Goal: Task Accomplishment & Management: Manage account settings

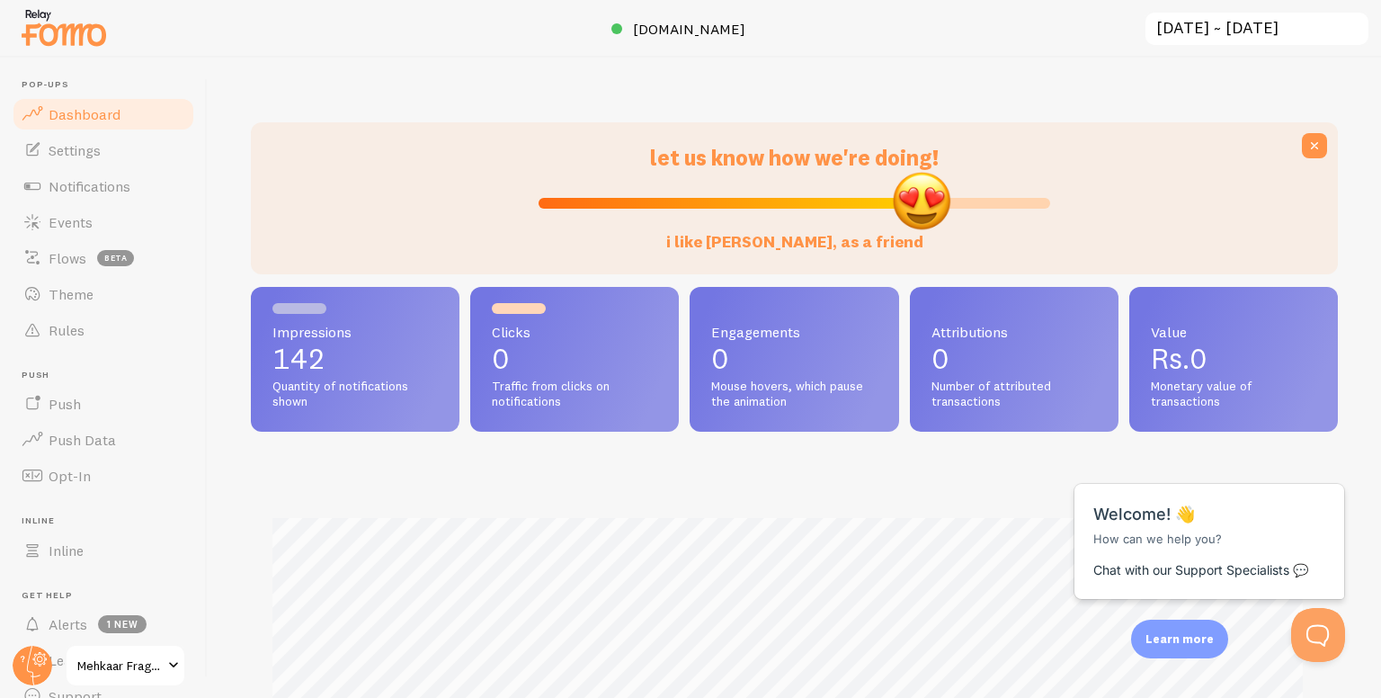
drag, startPoint x: 789, startPoint y: 205, endPoint x: 914, endPoint y: 203, distance: 125.0
type input "76"
click at [914, 203] on input "i like Fomo, as a friend" at bounding box center [795, 203] width 512 height 22
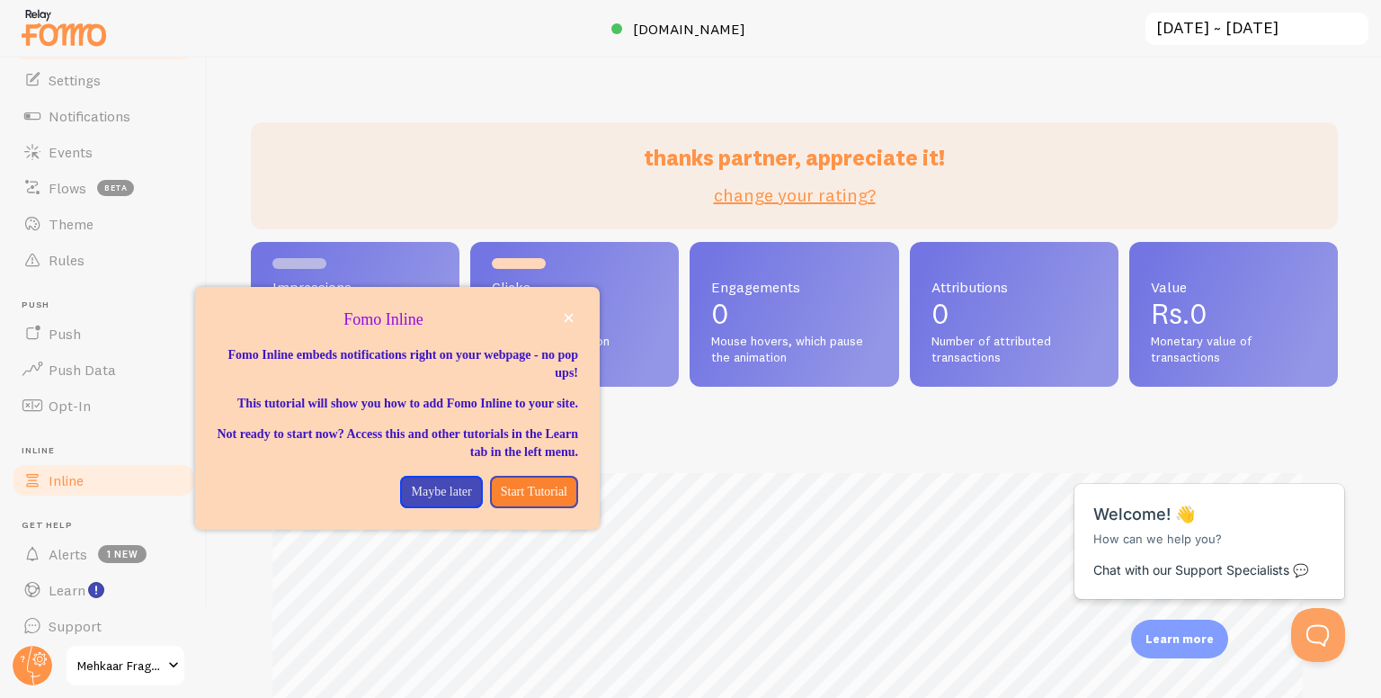
scroll to position [64, 0]
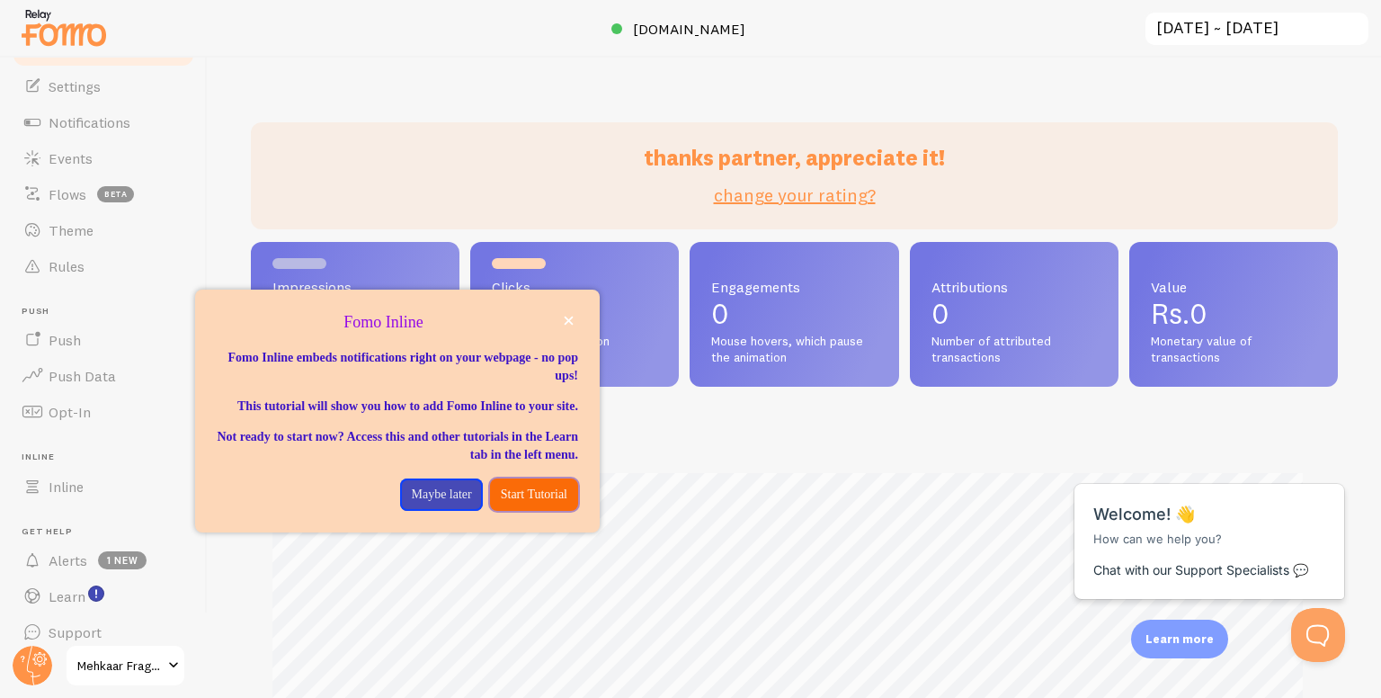
click at [515, 504] on p "Start Tutorial" at bounding box center [534, 495] width 67 height 18
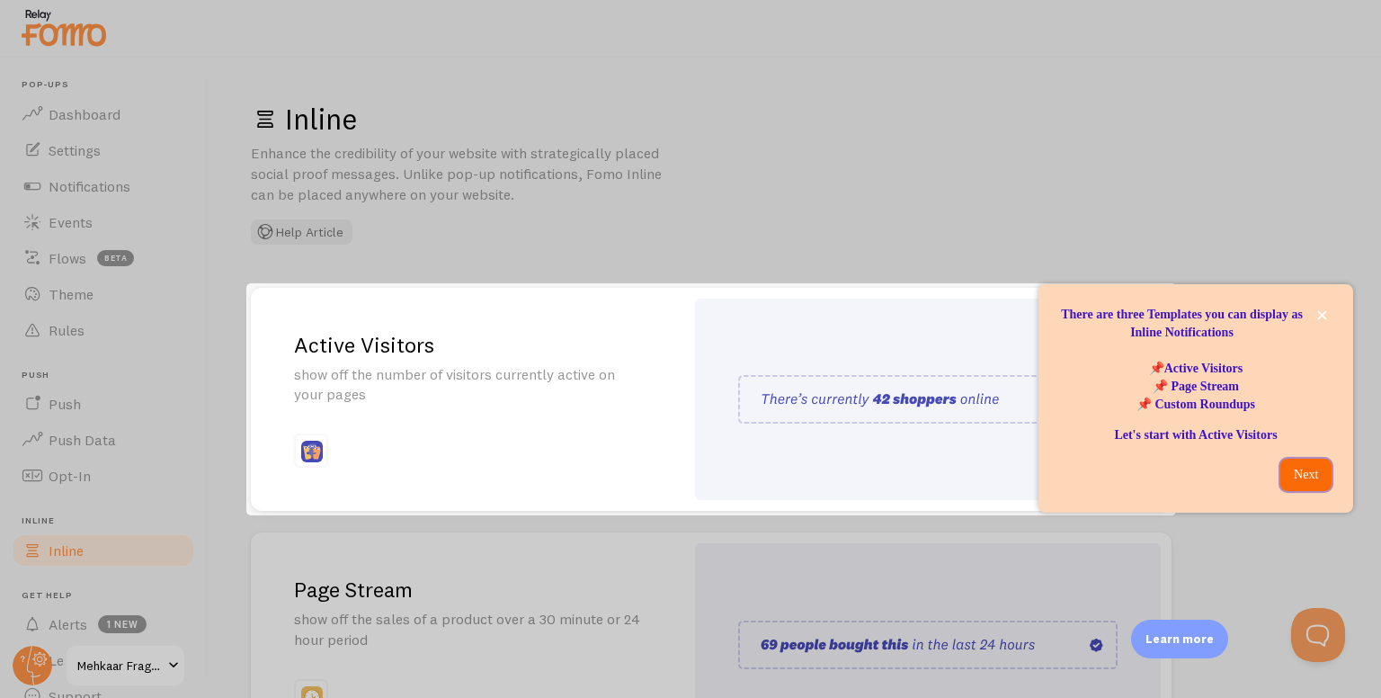
click at [1291, 476] on p "Next" at bounding box center [1306, 475] width 30 height 18
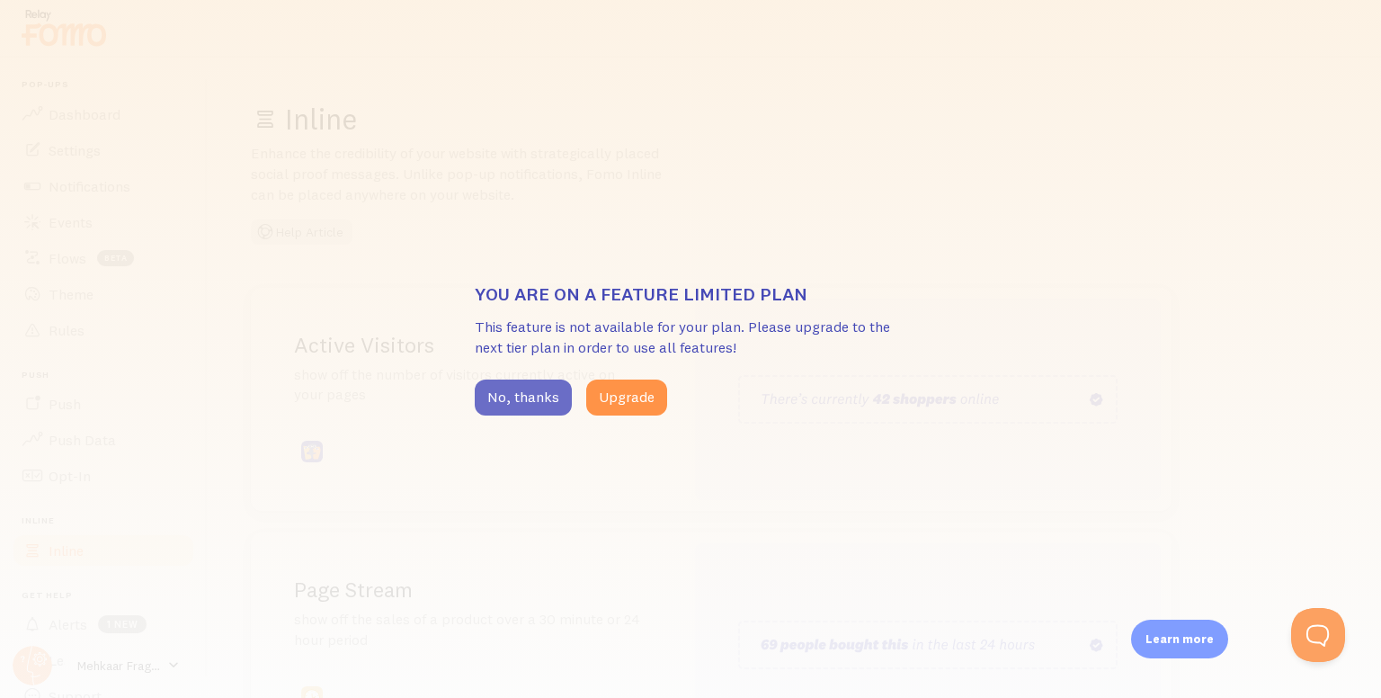
click at [505, 403] on button "No, thanks" at bounding box center [523, 397] width 97 height 36
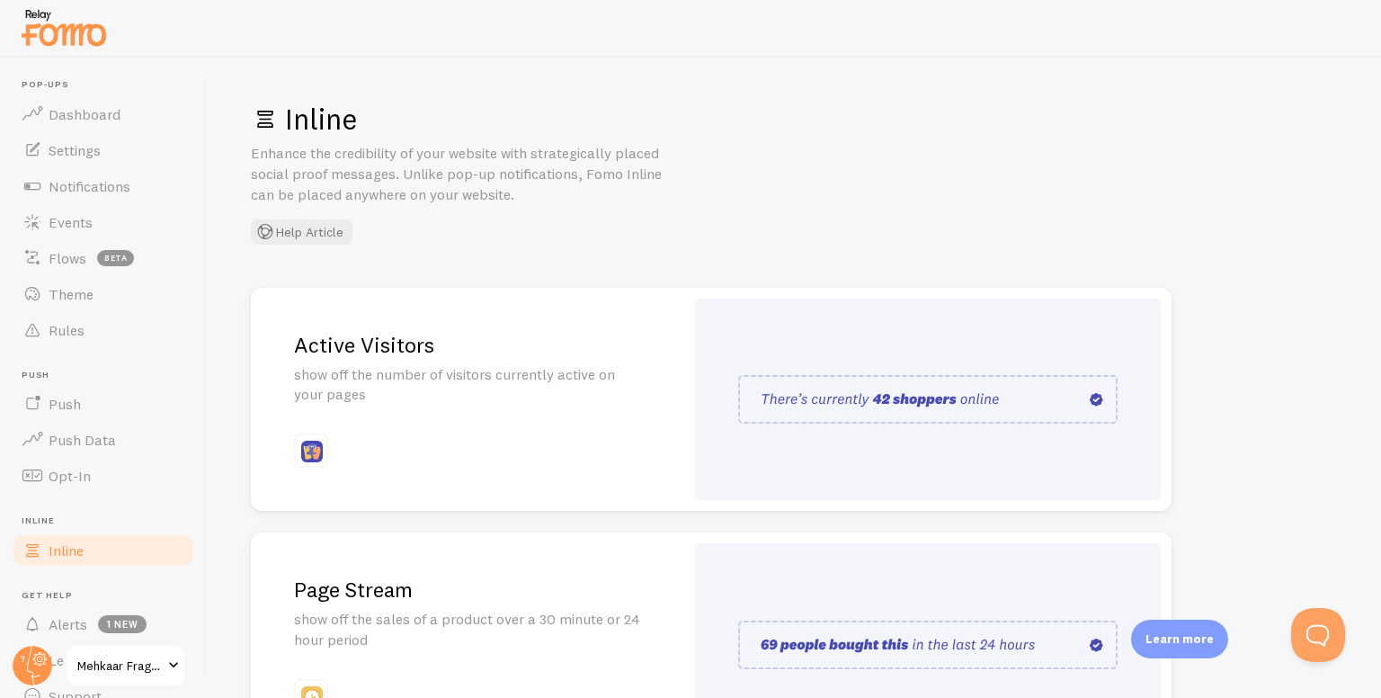
click at [896, 395] on img at bounding box center [927, 399] width 379 height 49
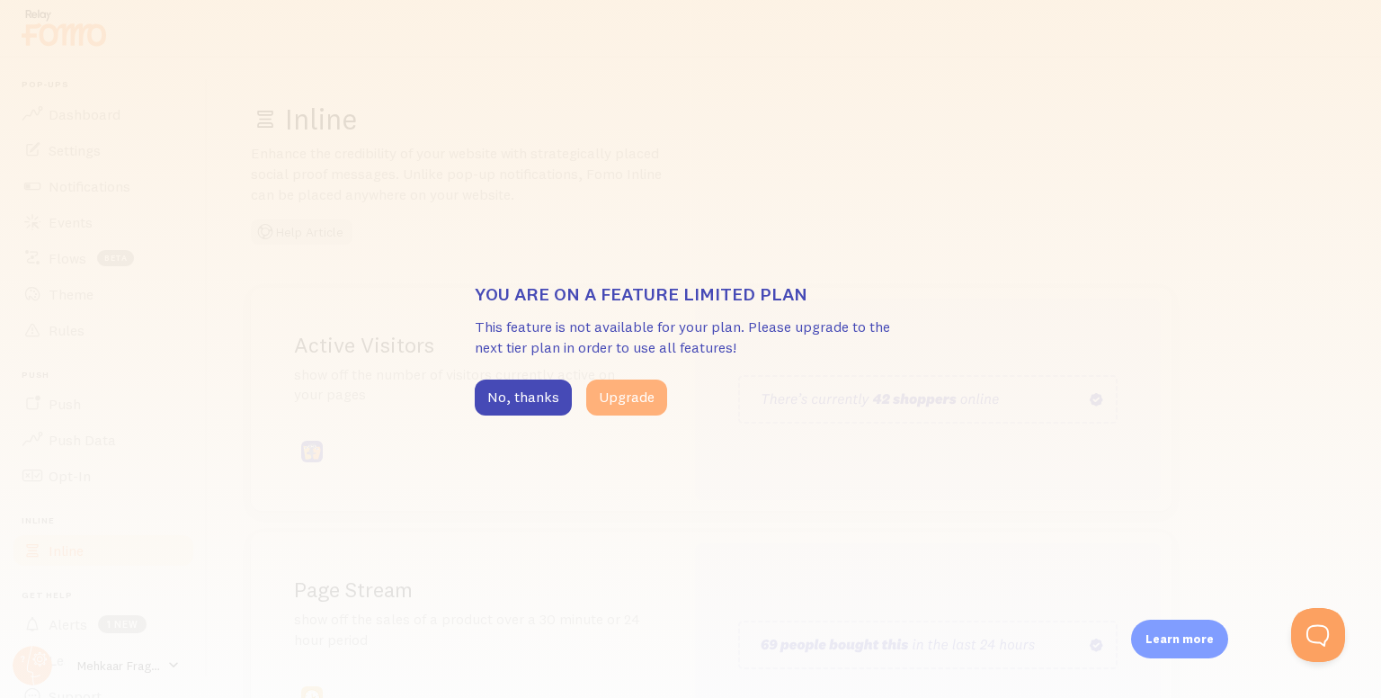
click at [604, 400] on button "Upgrade" at bounding box center [626, 397] width 81 height 36
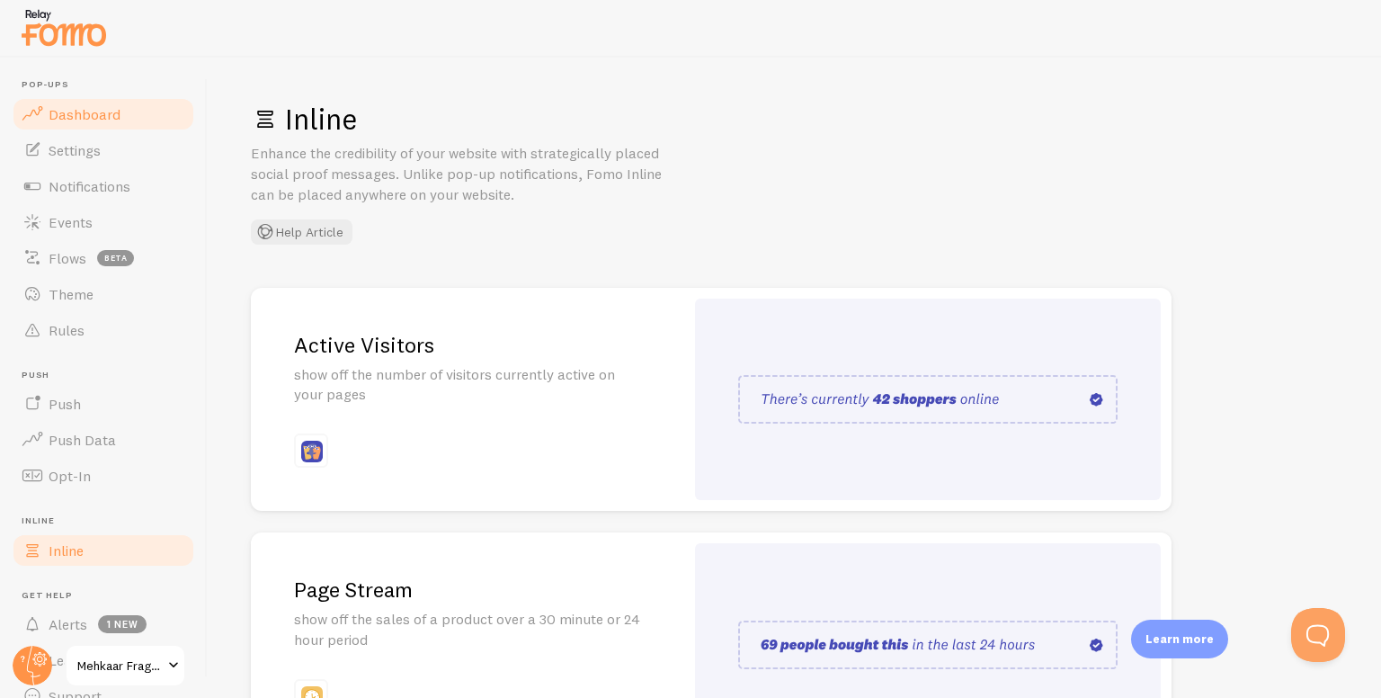
click at [110, 113] on span "Dashboard" at bounding box center [85, 114] width 72 height 18
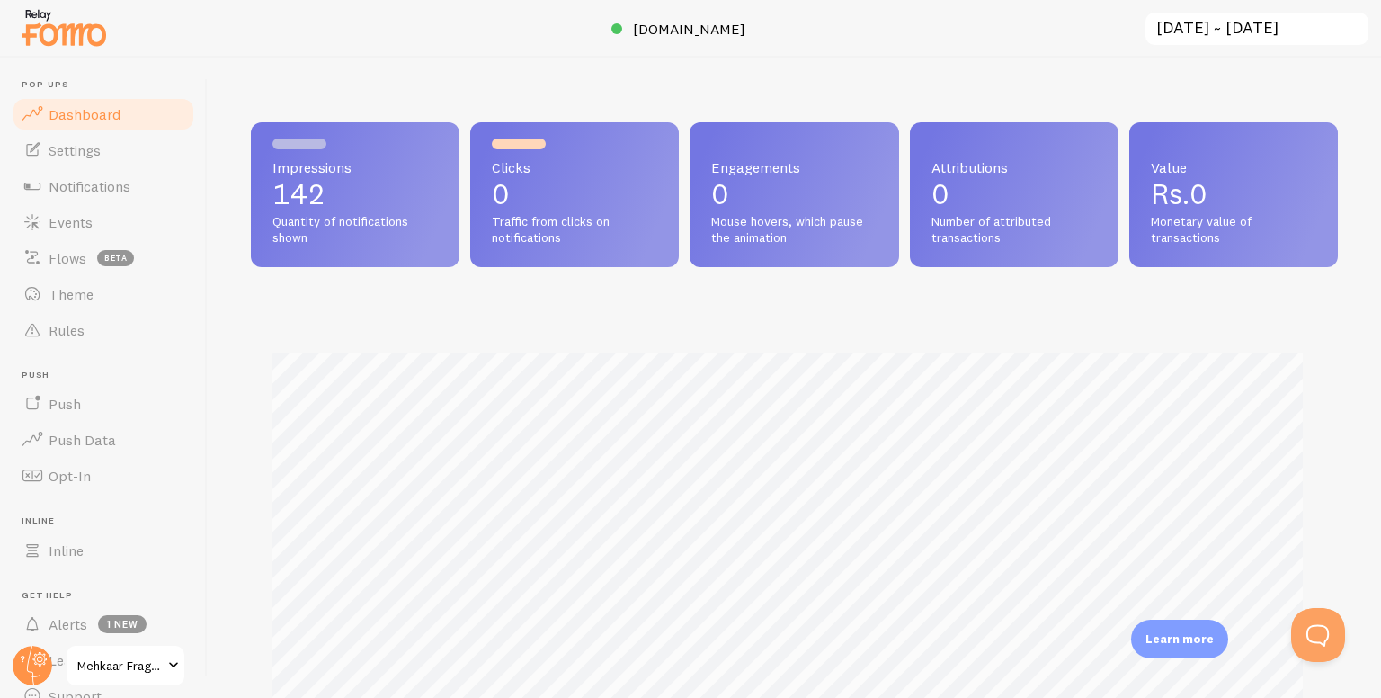
scroll to position [472, 1073]
click at [1238, 40] on input "[DATE] ~ [DATE]" at bounding box center [1257, 29] width 227 height 37
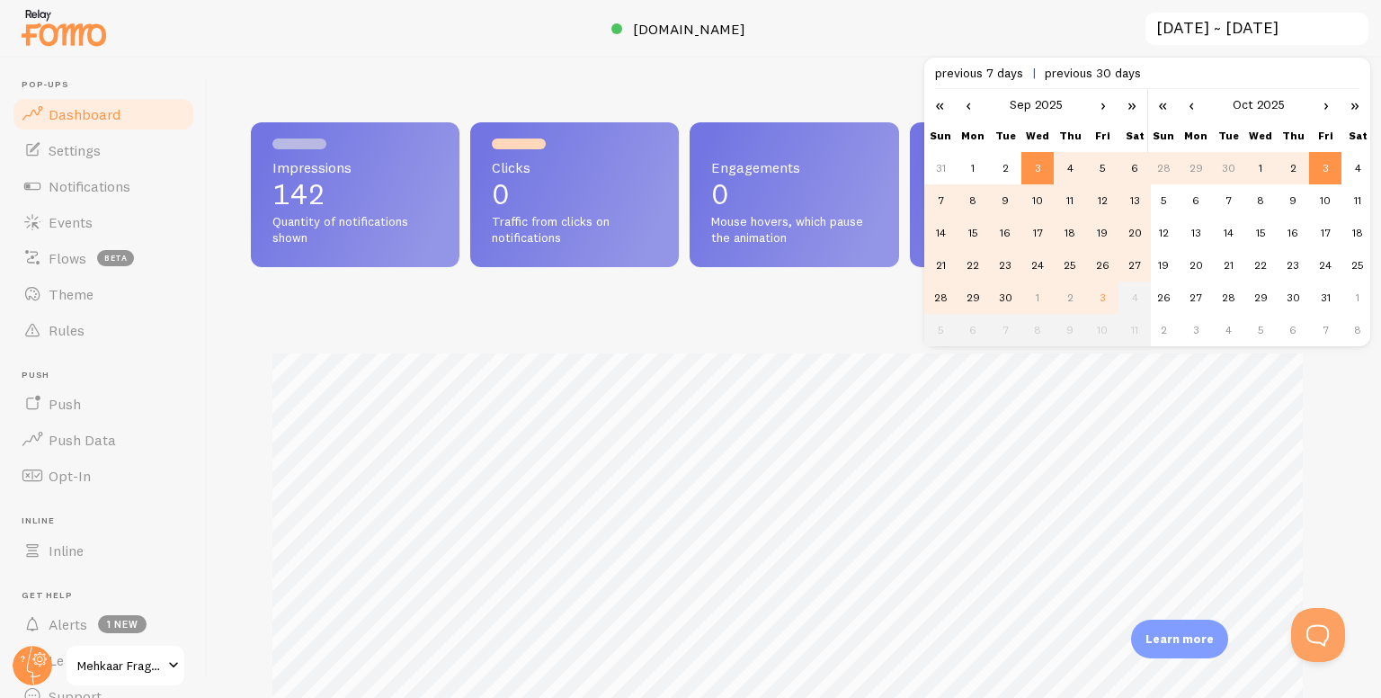
click at [974, 102] on link "‹" at bounding box center [968, 104] width 27 height 31
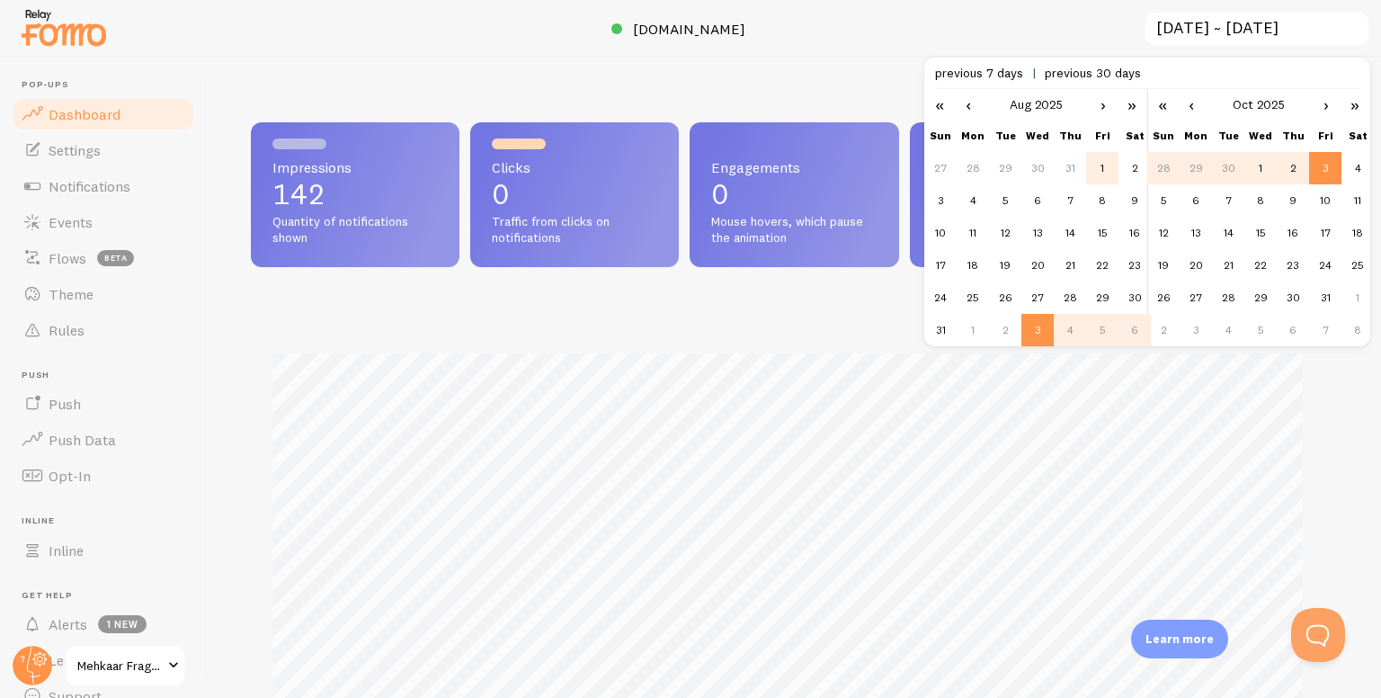
click at [1097, 170] on td "1" at bounding box center [1102, 168] width 32 height 32
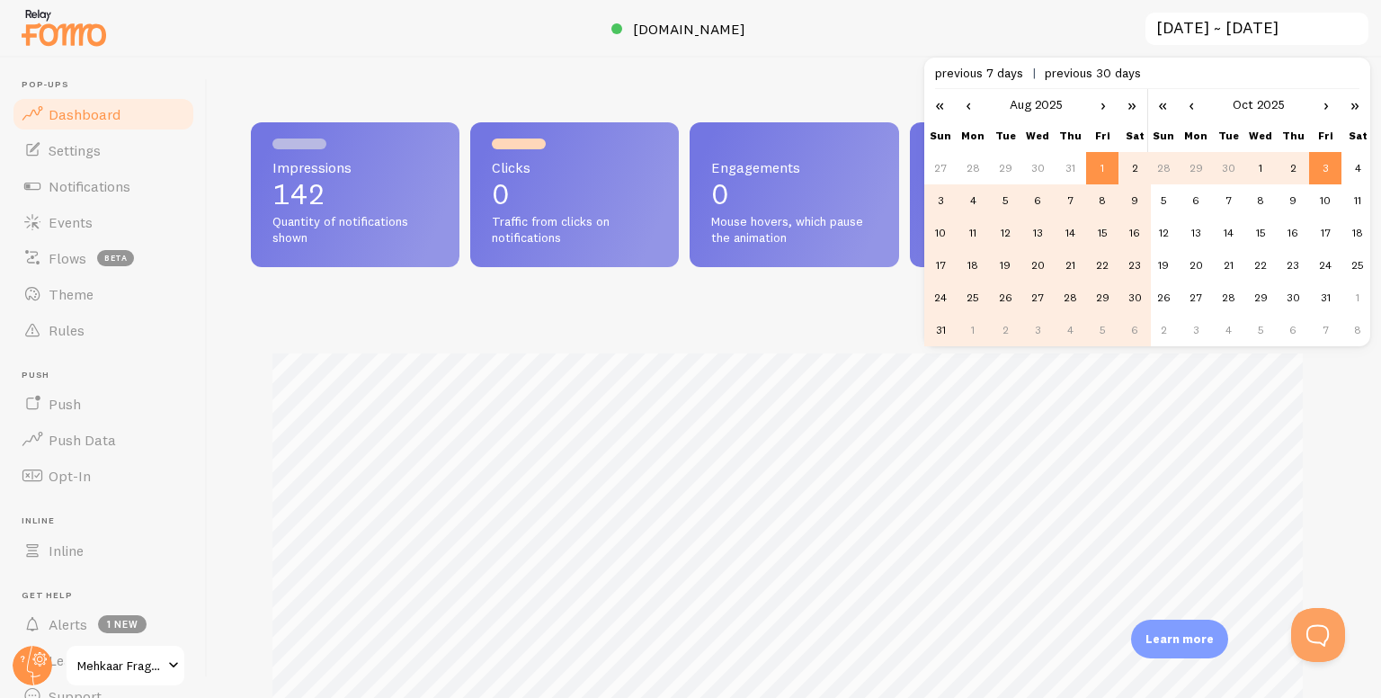
click at [1262, 169] on td "1" at bounding box center [1261, 168] width 32 height 32
click at [1197, 105] on link "‹" at bounding box center [1191, 104] width 27 height 31
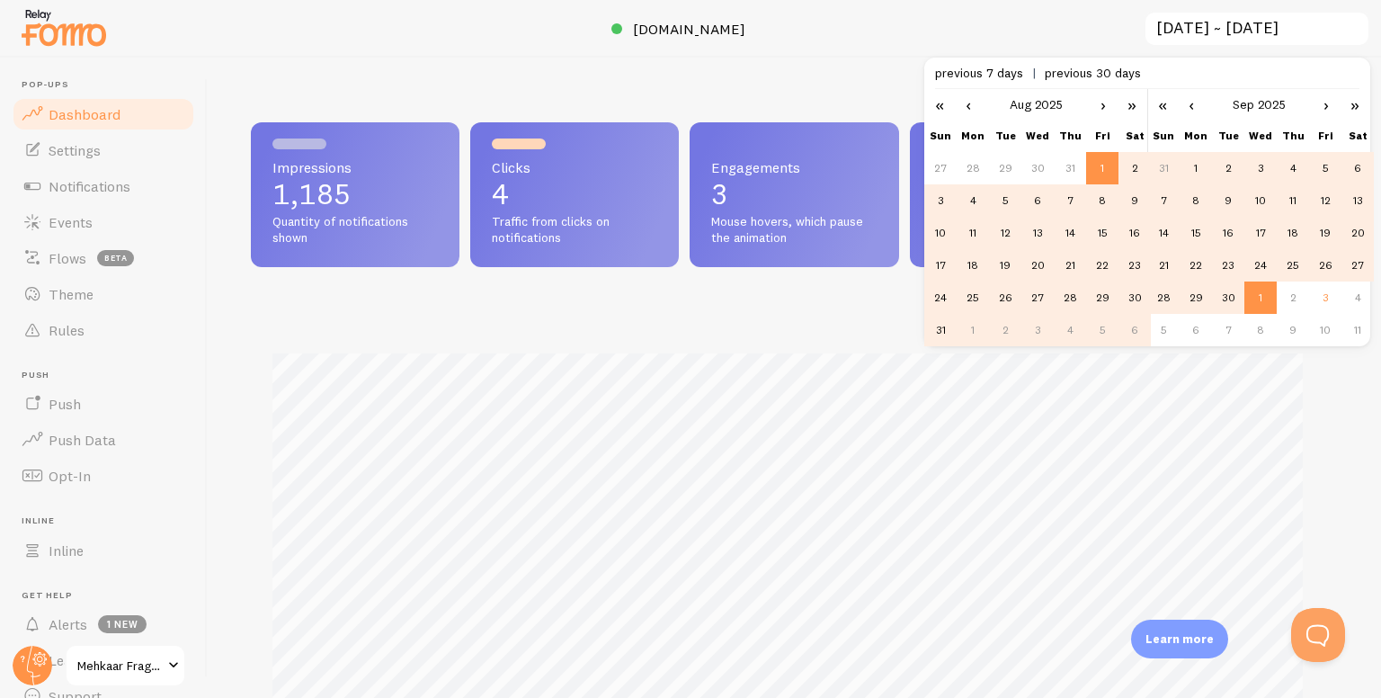
click at [1196, 159] on td "1" at bounding box center [1196, 168] width 32 height 32
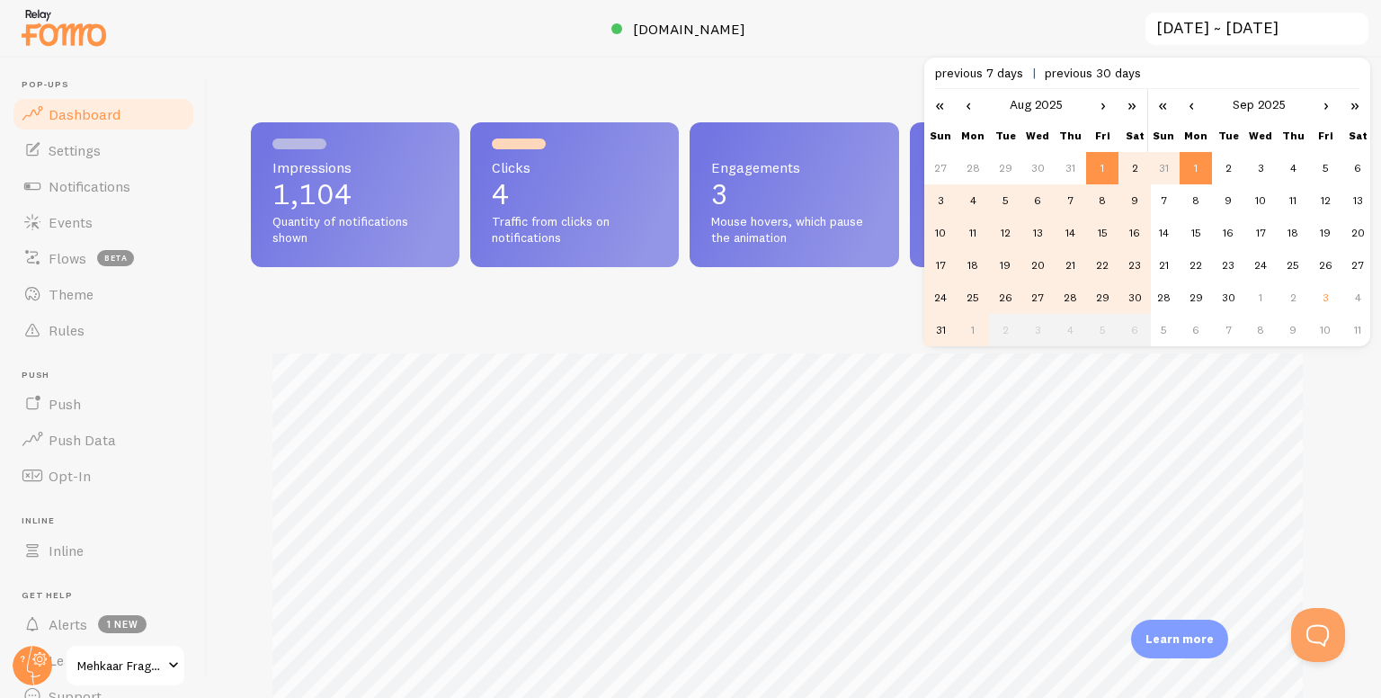
click at [1061, 281] on td "28" at bounding box center [1070, 297] width 32 height 32
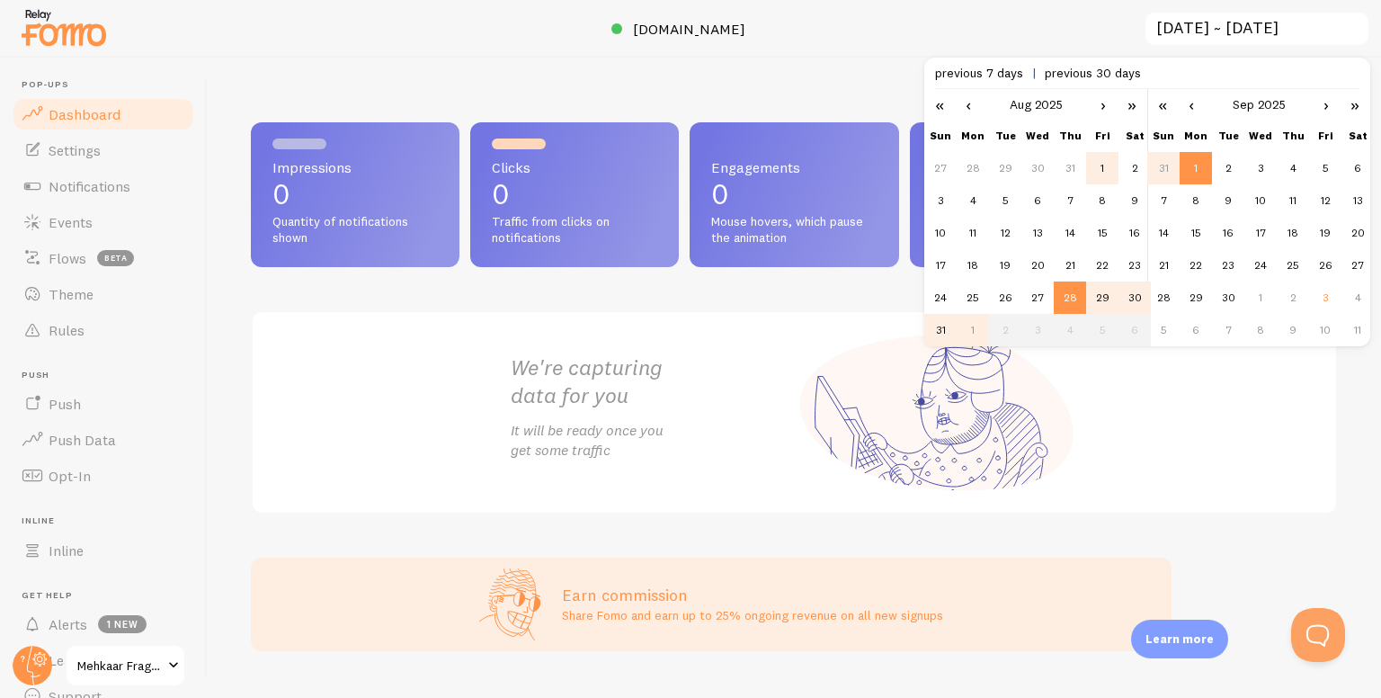
click at [1106, 165] on td "1" at bounding box center [1102, 168] width 32 height 32
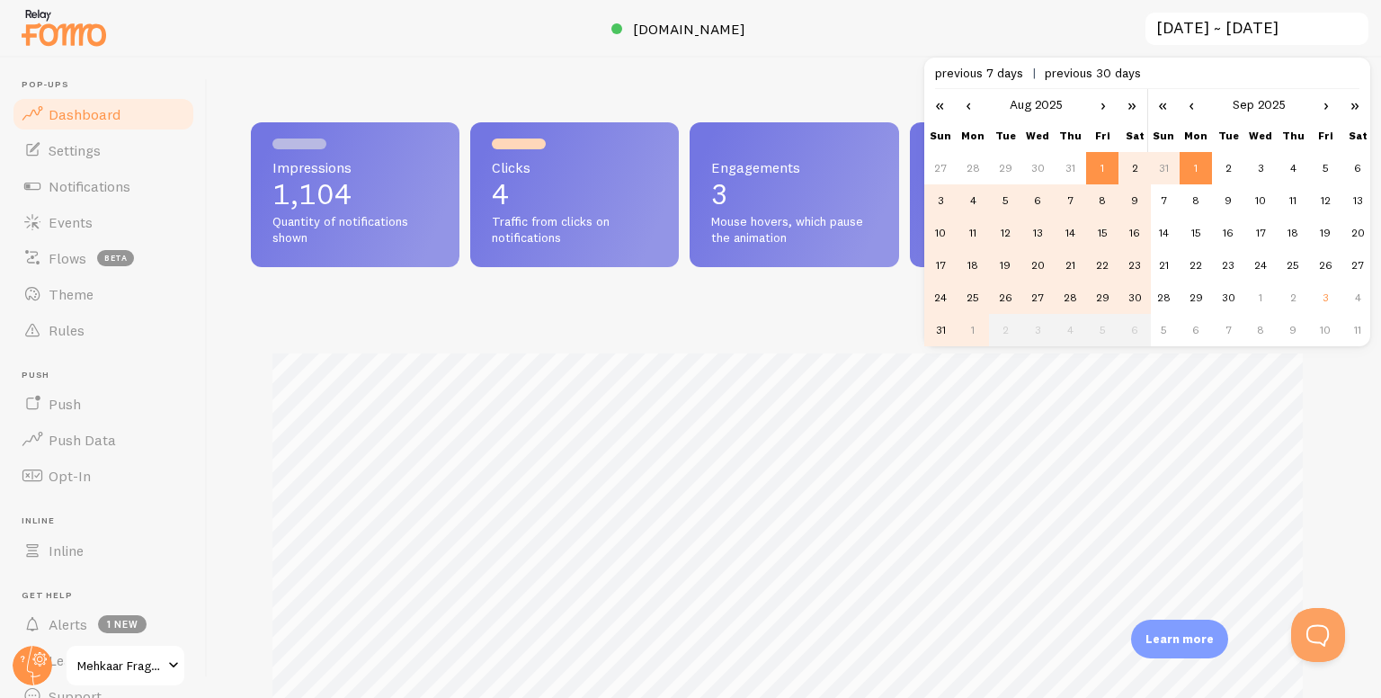
click at [1078, 308] on td "28" at bounding box center [1070, 297] width 32 height 32
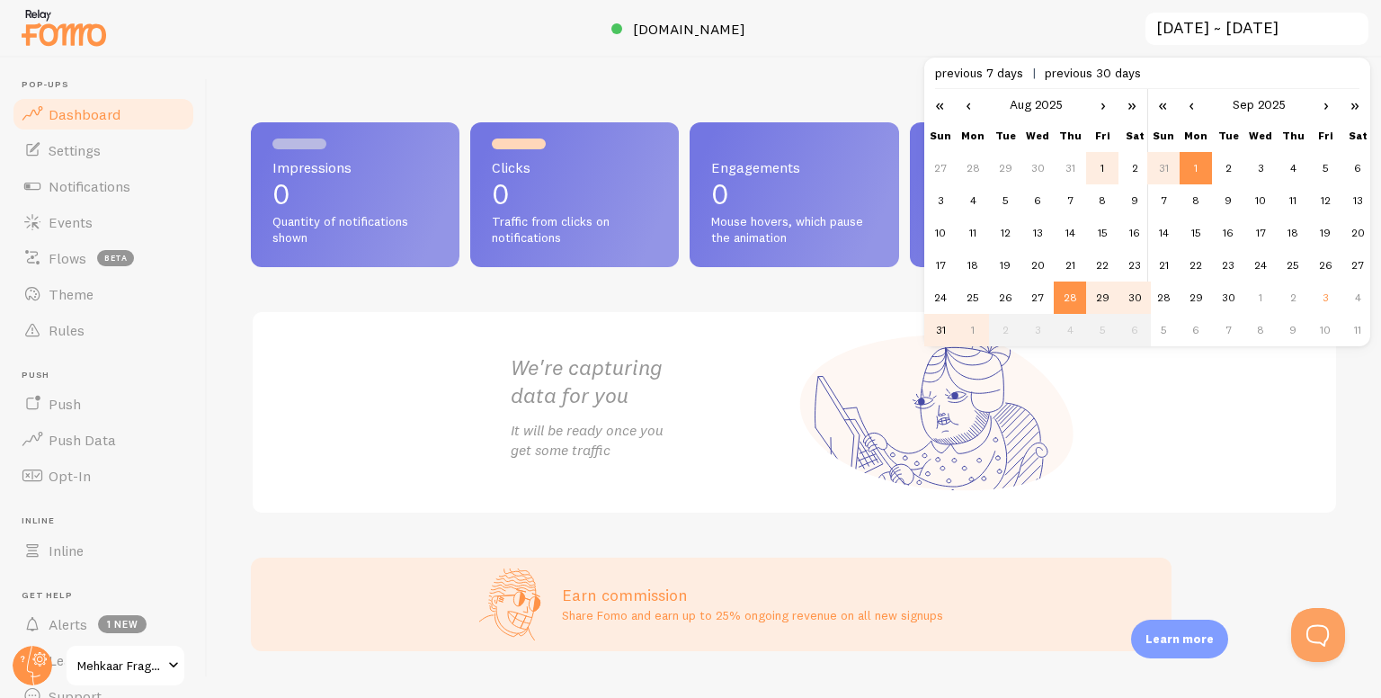
click at [1092, 178] on td "1" at bounding box center [1102, 168] width 32 height 32
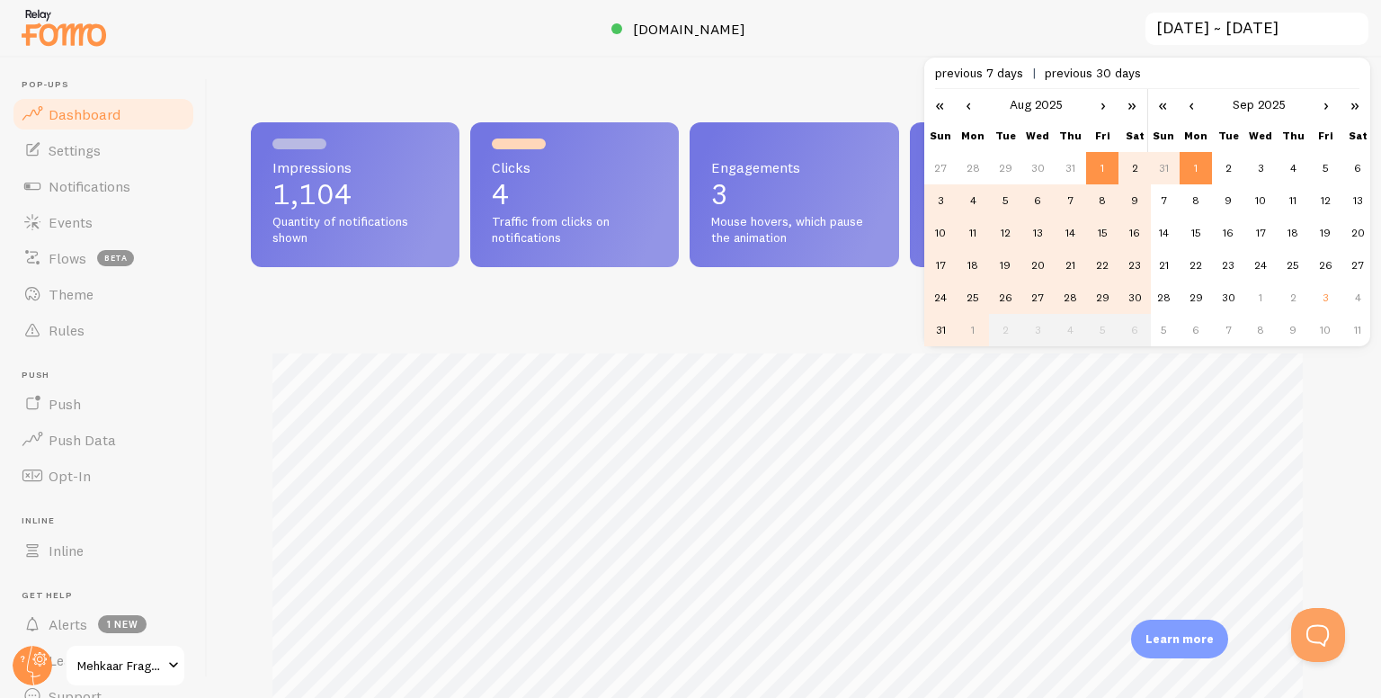
click at [1173, 170] on td "31" at bounding box center [1163, 168] width 32 height 32
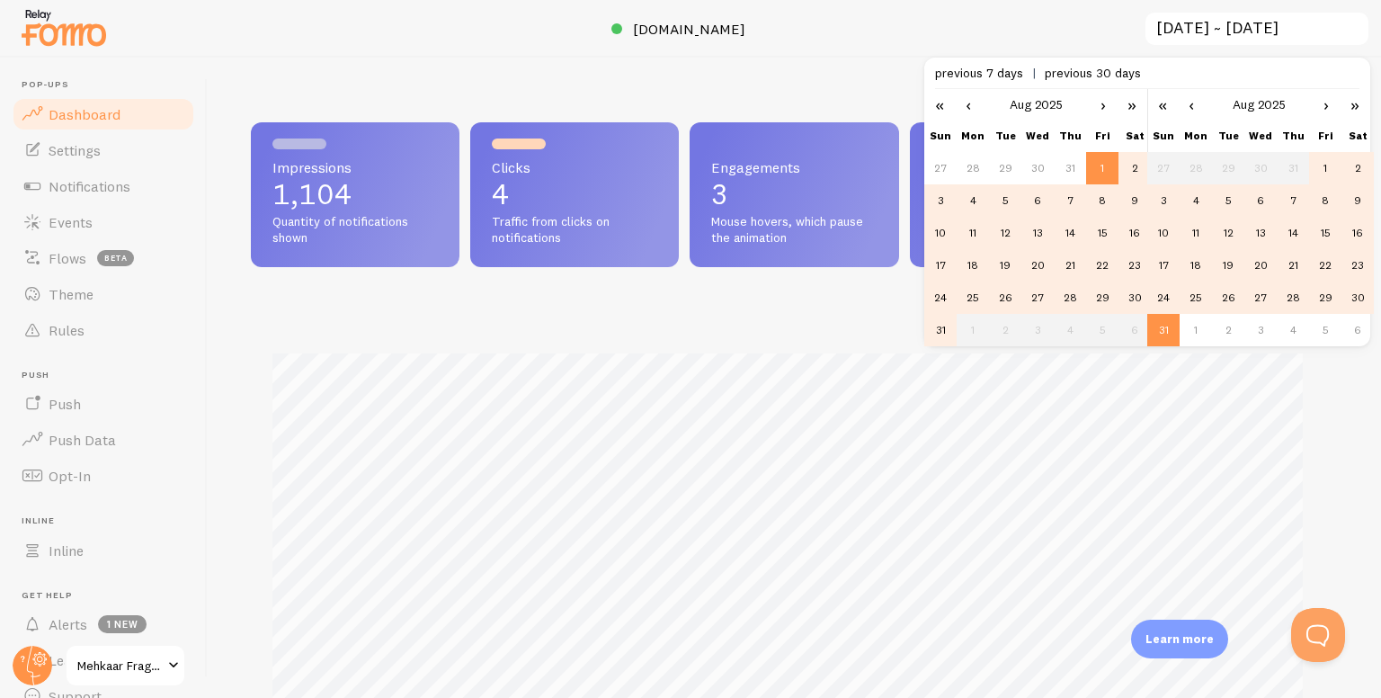
click at [1291, 303] on td "28" at bounding box center [1293, 297] width 32 height 32
click at [1252, 290] on td "27" at bounding box center [1261, 297] width 32 height 32
click at [1305, 257] on td "21" at bounding box center [1293, 265] width 32 height 32
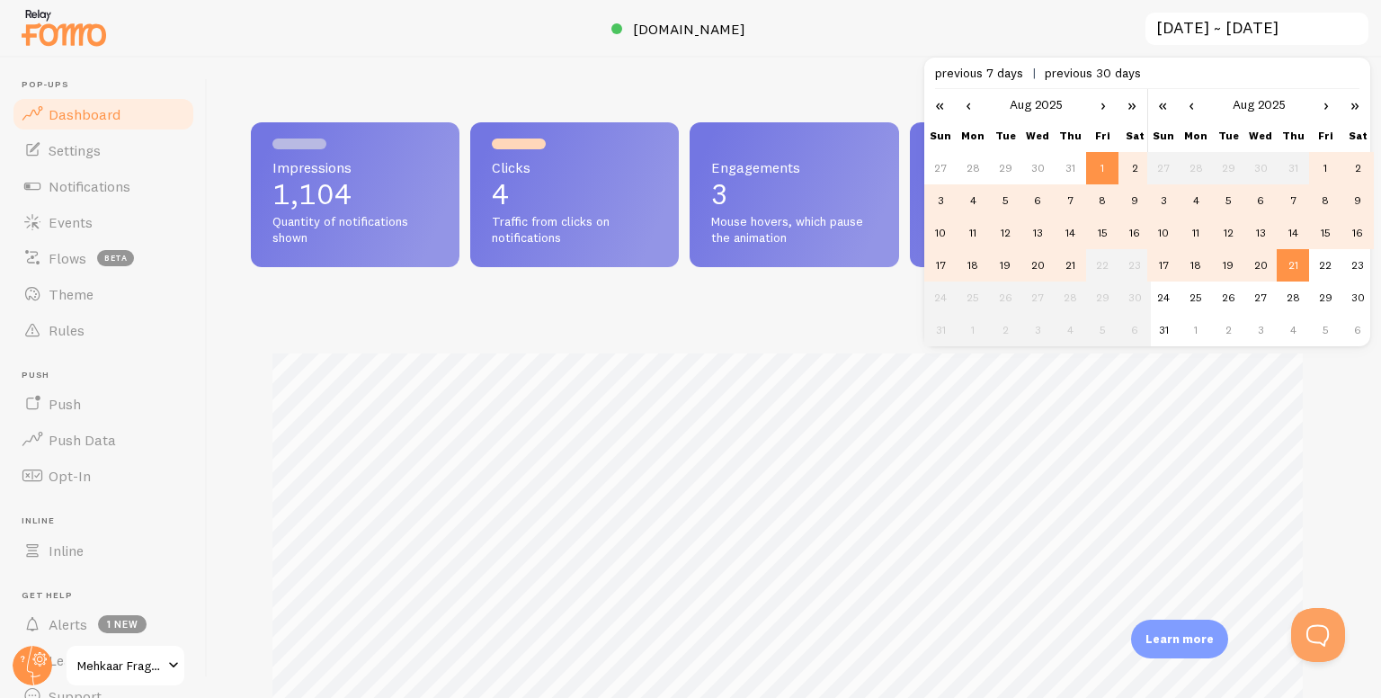
click at [1335, 231] on td "15" at bounding box center [1325, 233] width 32 height 32
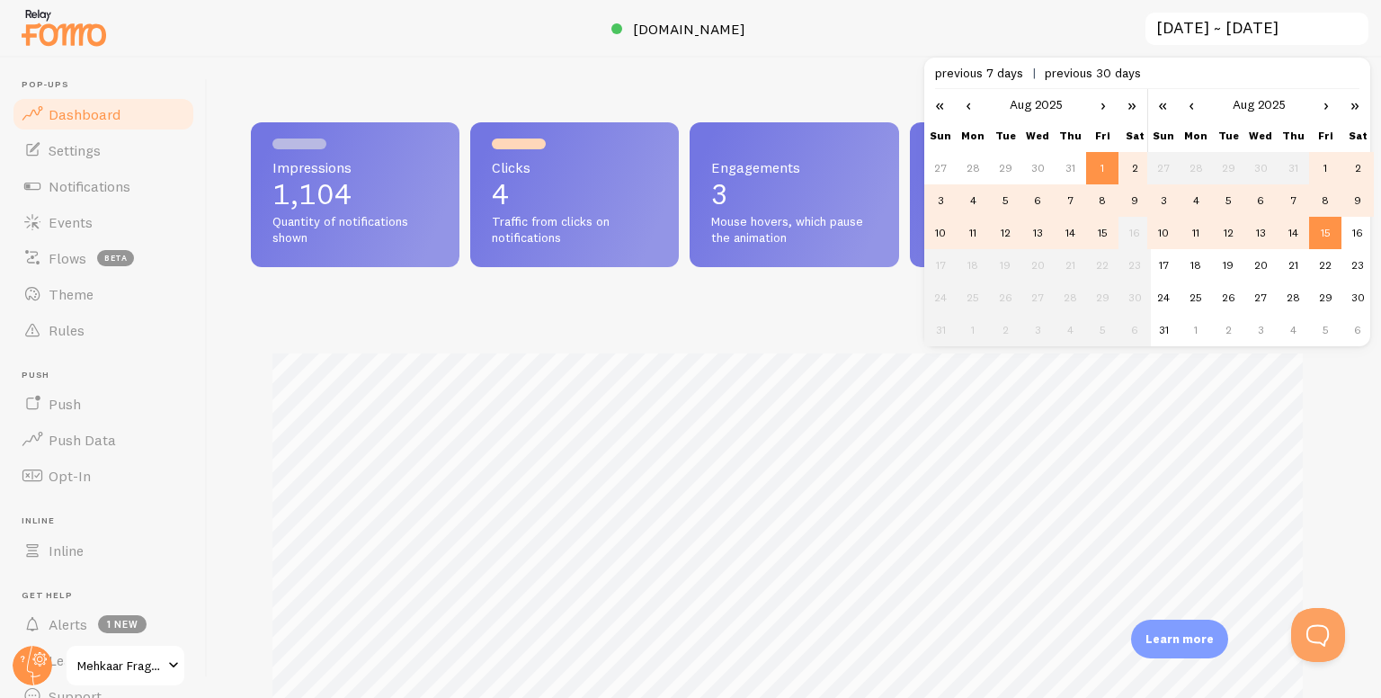
click at [1334, 193] on td "8" at bounding box center [1325, 200] width 32 height 32
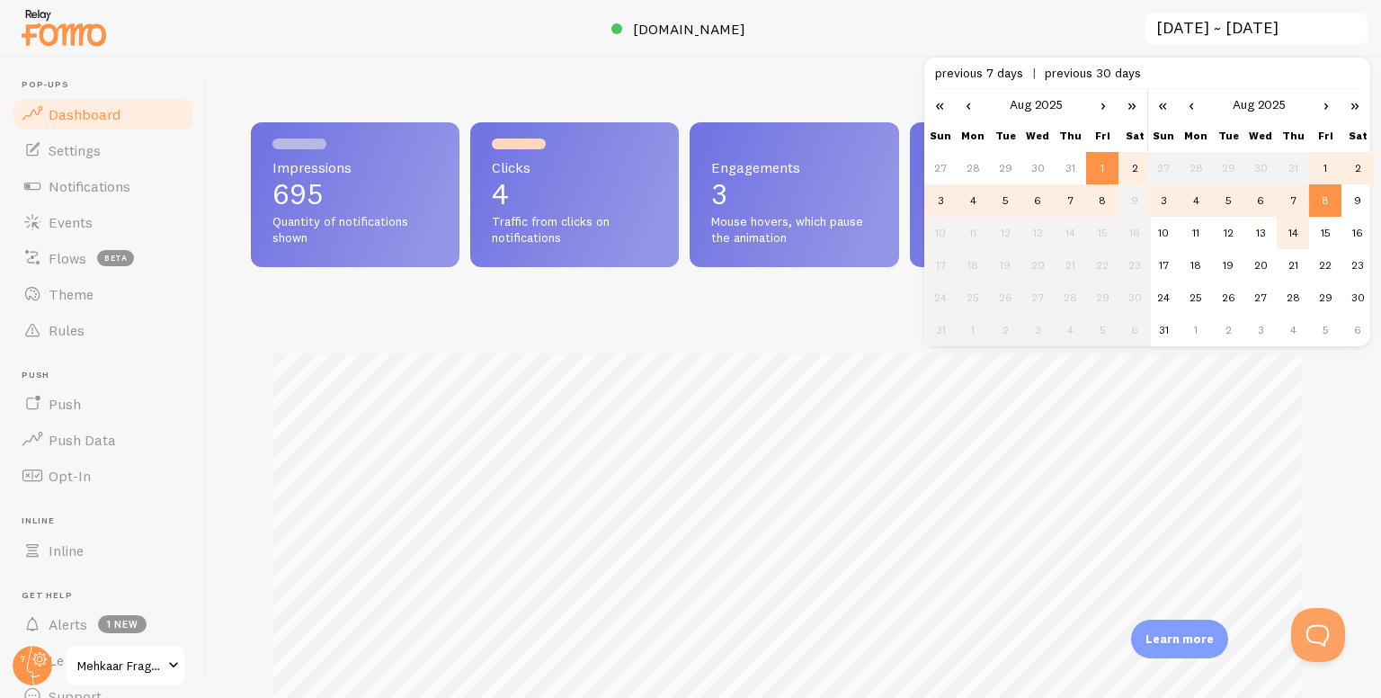
click at [1279, 227] on td "14" at bounding box center [1293, 233] width 32 height 32
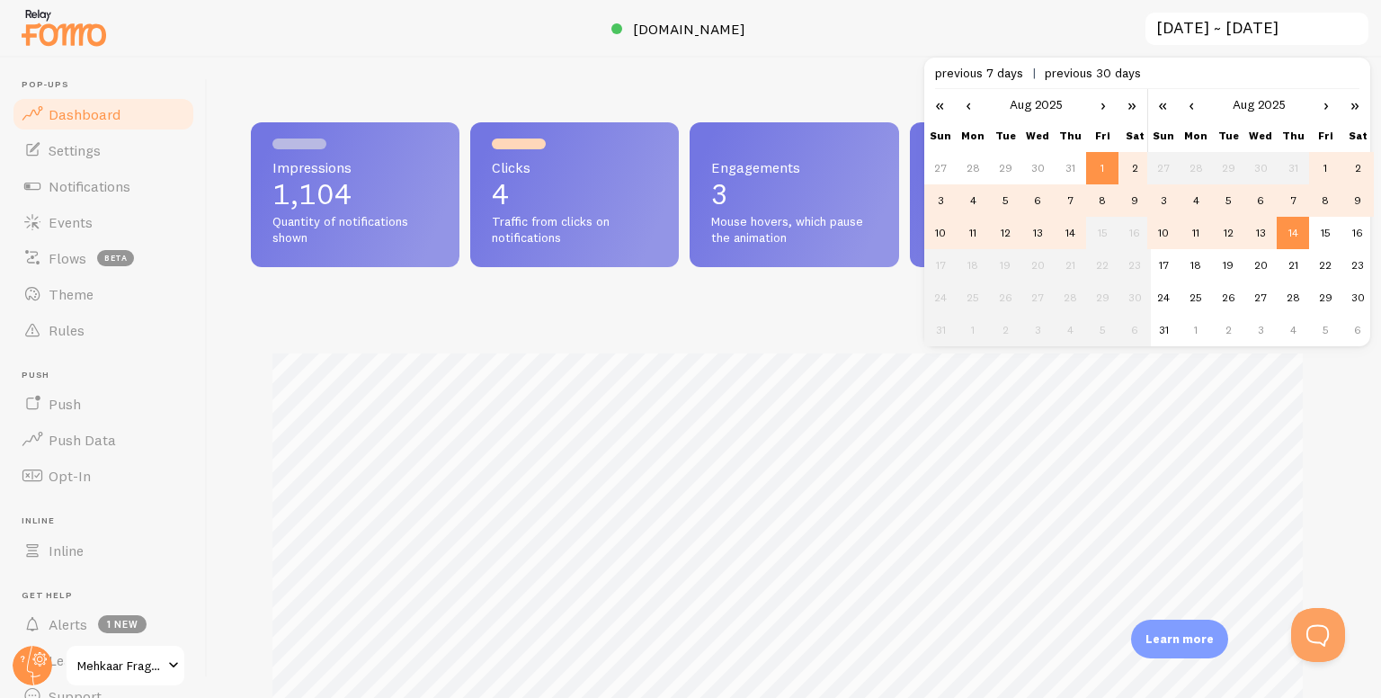
click at [1212, 233] on td "12" at bounding box center [1228, 233] width 32 height 32
type input "[DATE] ~ [DATE]"
click at [863, 22] on div at bounding box center [690, 29] width 1381 height 58
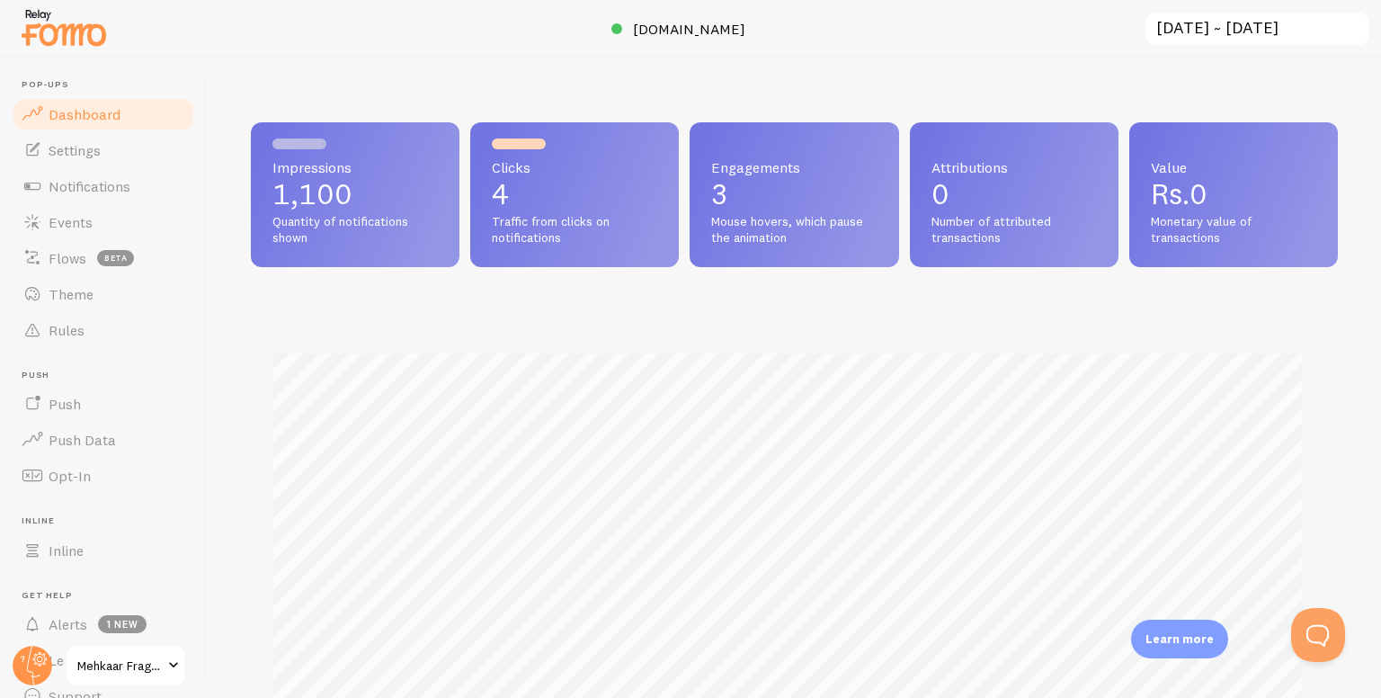
click at [568, 214] on span "Traffic from clicks on notifications" at bounding box center [574, 229] width 165 height 31
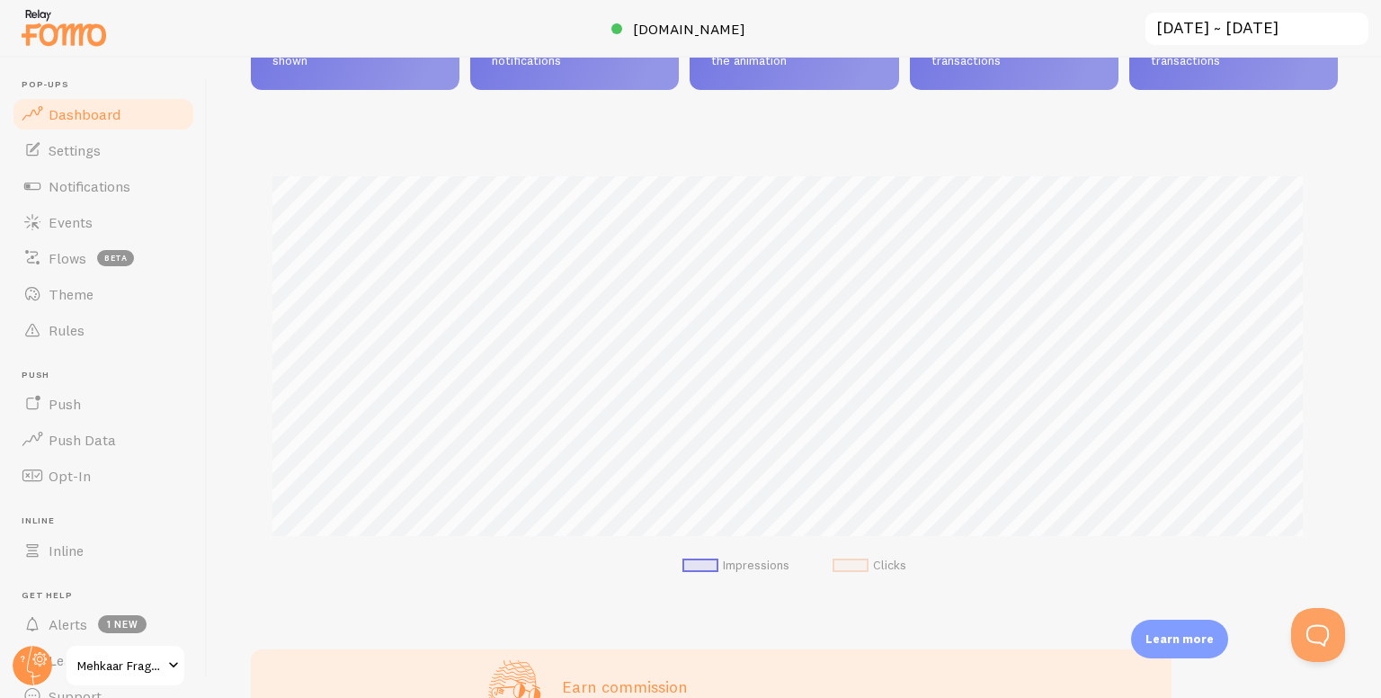
scroll to position [0, 0]
